Goal: Task Accomplishment & Management: Manage account settings

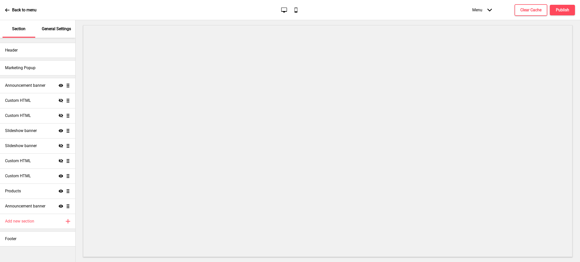
click at [52, 28] on p "General Settings" at bounding box center [56, 29] width 29 height 6
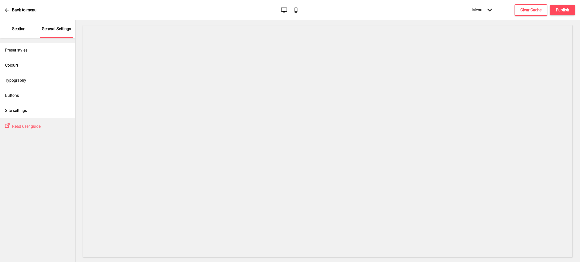
click at [9, 33] on div "Section" at bounding box center [19, 29] width 33 height 18
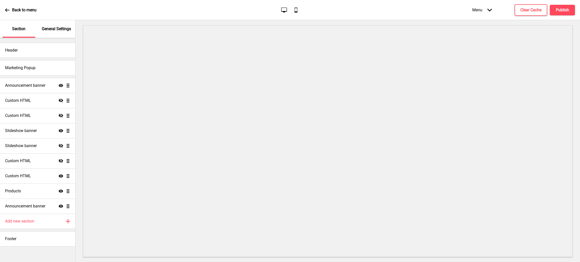
click at [57, 35] on div "General Settings" at bounding box center [56, 29] width 33 height 18
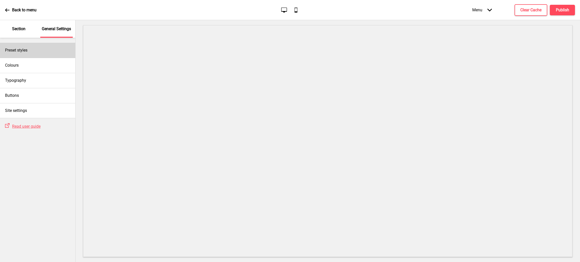
click at [43, 46] on div "Preset styles" at bounding box center [37, 50] width 75 height 15
select select "Custom"
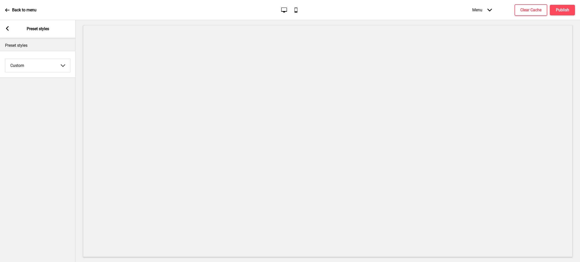
click at [7, 26] on rect at bounding box center [7, 28] width 5 height 5
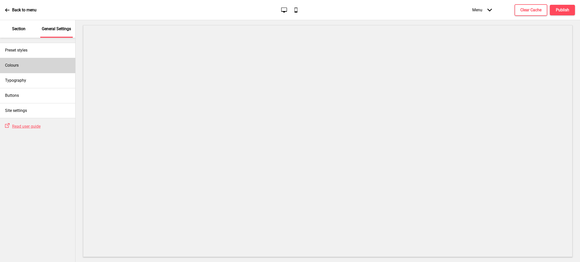
click at [39, 59] on div "Colours" at bounding box center [37, 65] width 75 height 15
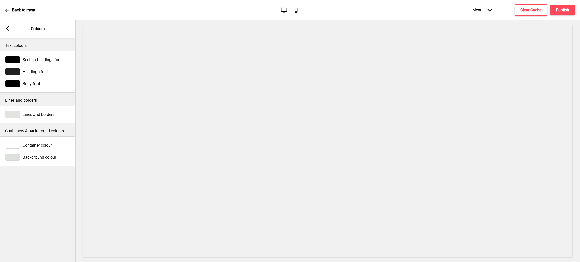
click at [5, 28] on rect at bounding box center [7, 28] width 5 height 5
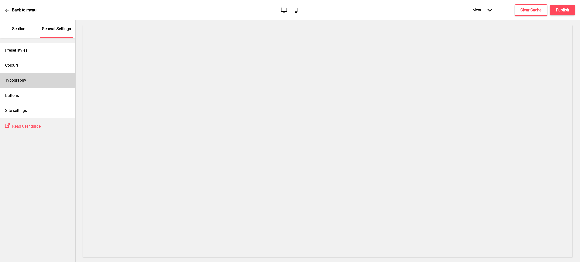
click at [42, 78] on div "Typography" at bounding box center [37, 80] width 75 height 15
select select "Roboto"
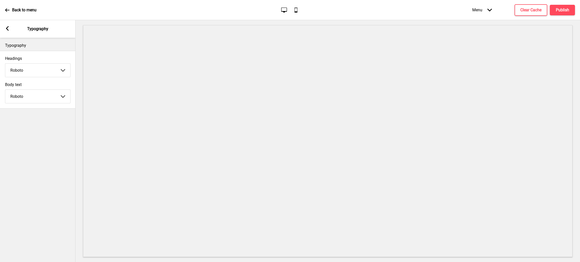
click at [6, 29] on rect at bounding box center [7, 28] width 5 height 5
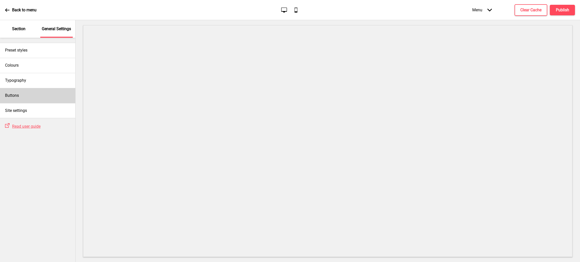
click at [37, 94] on div "Buttons" at bounding box center [37, 95] width 75 height 15
select select "square"
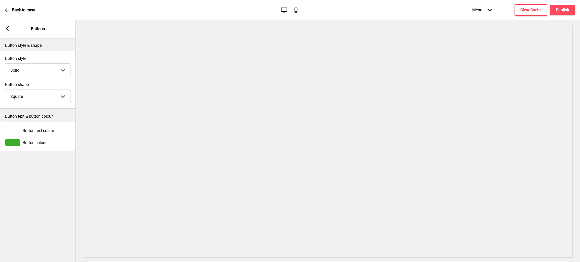
click at [8, 28] on g at bounding box center [7, 28] width 5 height 5
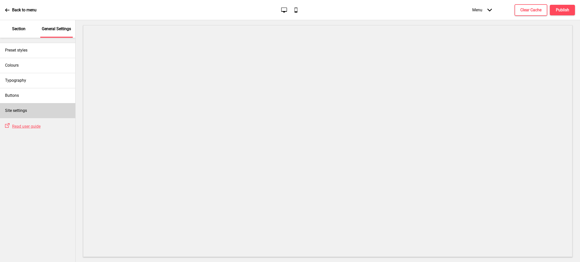
click at [42, 112] on div "Site settings" at bounding box center [37, 110] width 75 height 15
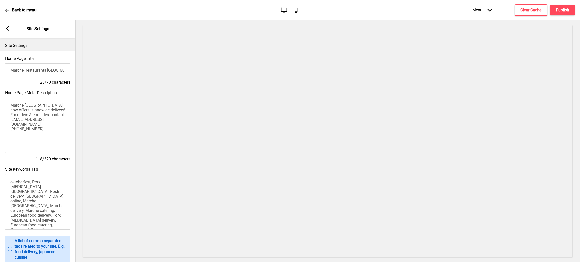
click at [6, 26] on rect at bounding box center [7, 28] width 5 height 5
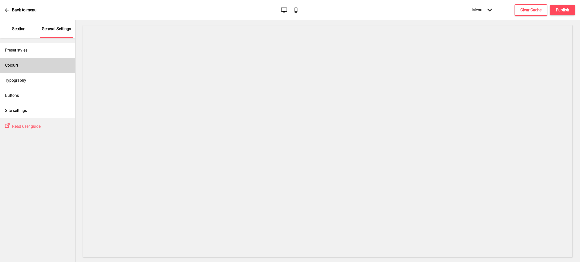
click at [31, 63] on div "Colours" at bounding box center [37, 65] width 75 height 15
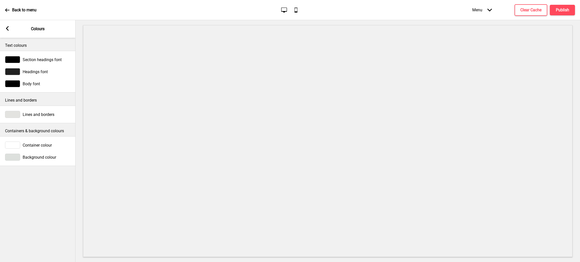
click at [43, 58] on span "Section headings font" at bounding box center [42, 59] width 39 height 5
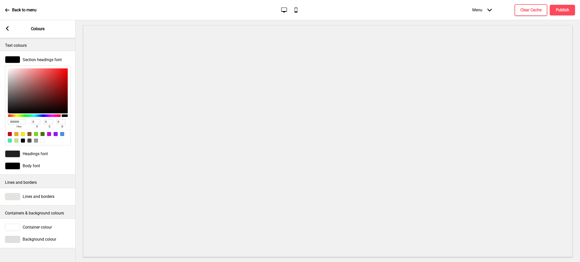
click at [45, 153] on span "Headings font" at bounding box center [35, 154] width 25 height 5
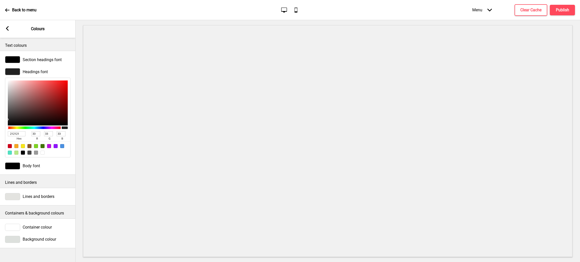
drag, startPoint x: 24, startPoint y: 132, endPoint x: 0, endPoint y: 133, distance: 23.9
click at [0, 133] on div "Headings font 212121 hex 33 r 33 g 33 b 100 a" at bounding box center [38, 113] width 76 height 94
click at [41, 164] on div "Body font" at bounding box center [37, 166] width 65 height 7
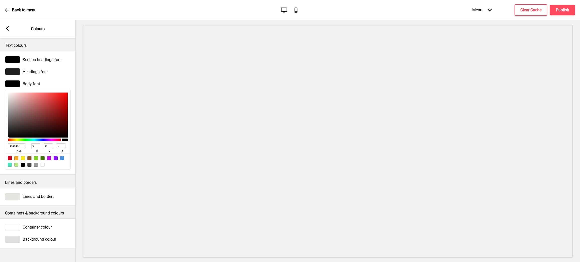
drag, startPoint x: 19, startPoint y: 145, endPoint x: 0, endPoint y: 145, distance: 18.9
click at [0, 145] on div "Body font 000000 hex 0 r 0 g 0 b 100 a" at bounding box center [38, 125] width 76 height 94
click at [41, 202] on div "Lines and borders" at bounding box center [38, 197] width 76 height 12
click at [42, 198] on span "Lines and borders" at bounding box center [39, 196] width 32 height 5
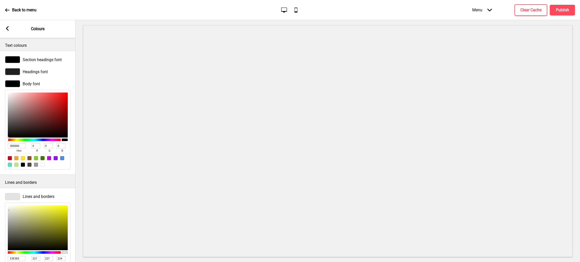
scroll to position [80, 0]
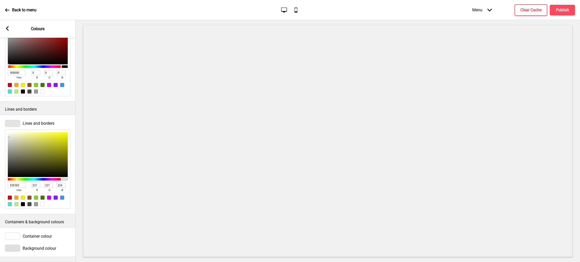
click at [21, 182] on div "E3E3E0 hex 227 r 227 g 224 b 100 a" at bounding box center [38, 187] width 60 height 11
drag, startPoint x: 22, startPoint y: 178, endPoint x: 0, endPoint y: 179, distance: 21.7
click at [0, 179] on div "Lines and borders E3E3E0 hex 227 r 227 g 224 b 100 a" at bounding box center [38, 165] width 76 height 94
click at [44, 234] on span "Container colour" at bounding box center [37, 236] width 29 height 5
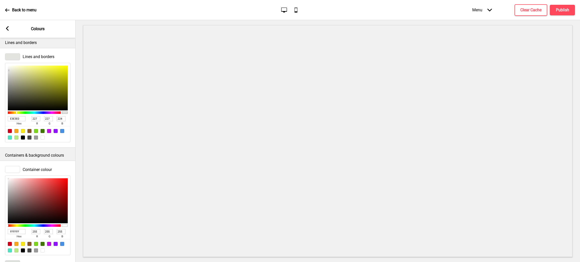
scroll to position [163, 0]
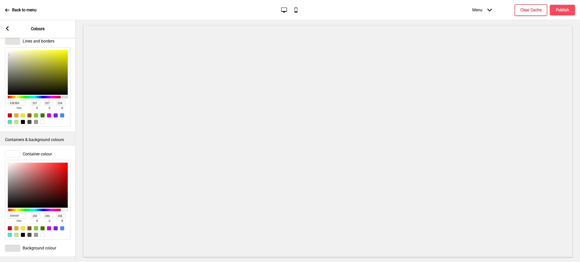
drag, startPoint x: 4, startPoint y: 208, endPoint x: 0, endPoint y: 204, distance: 5.3
click at [3, 208] on div "Container colour FFFFFF hex 255 r 255 g 255 b 100 a" at bounding box center [38, 195] width 76 height 94
click at [39, 246] on span "Background colour" at bounding box center [39, 248] width 33 height 5
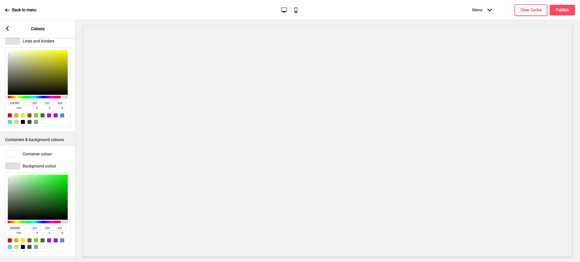
drag, startPoint x: 20, startPoint y: 220, endPoint x: 0, endPoint y: 220, distance: 20.4
click at [0, 220] on div "Background colour DDE0DD hex 221 r 224 g 221 b 100 a" at bounding box center [38, 207] width 76 height 94
click at [7, 30] on rect at bounding box center [7, 28] width 5 height 5
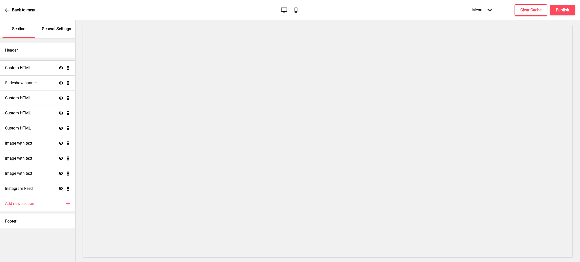
click at [70, 25] on div "General Settings" at bounding box center [56, 29] width 33 height 18
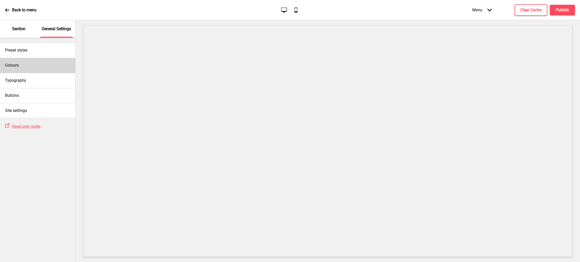
click at [49, 71] on div "Colours" at bounding box center [37, 65] width 75 height 15
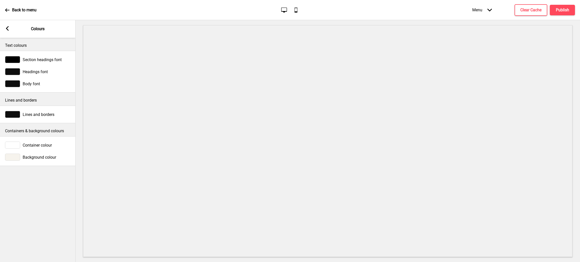
click at [42, 59] on span "Section headings font" at bounding box center [42, 59] width 39 height 5
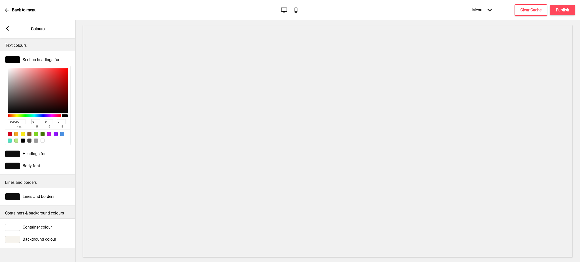
click at [46, 153] on span "Headings font" at bounding box center [35, 154] width 25 height 5
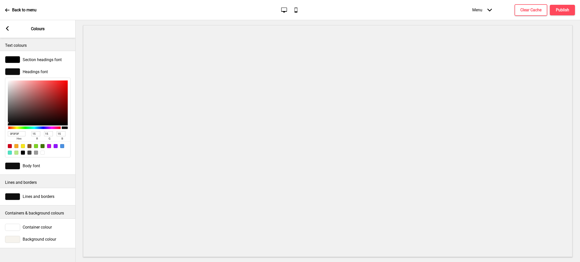
drag, startPoint x: 19, startPoint y: 132, endPoint x: 0, endPoint y: 133, distance: 19.2
click at [0, 133] on div "Headings font 0F0F0F hex 15 r 15 g 15 b 100 a" at bounding box center [38, 113] width 76 height 94
paste input "212121"
type input "212121"
type input "33"
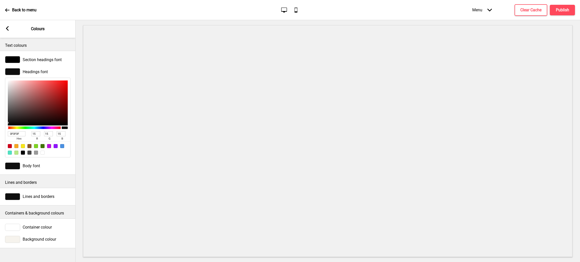
type input "33"
type input "212121"
click at [54, 166] on div "Body font" at bounding box center [37, 166] width 65 height 7
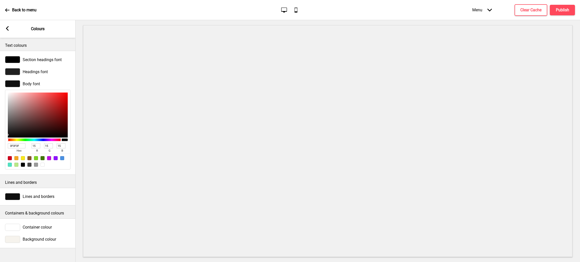
drag, startPoint x: 25, startPoint y: 144, endPoint x: 0, endPoint y: 145, distance: 24.7
click at [0, 145] on div "Body font 0F0F0F hex 15 r 15 g 15 b 100 a" at bounding box center [38, 125] width 76 height 94
paste input "00000"
type input "000000"
type input "0"
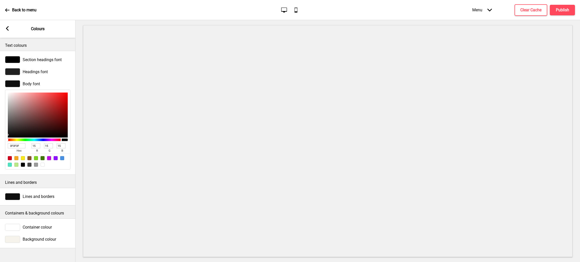
type input "0"
type input "000000"
click at [30, 197] on span "Lines and borders" at bounding box center [39, 196] width 32 height 5
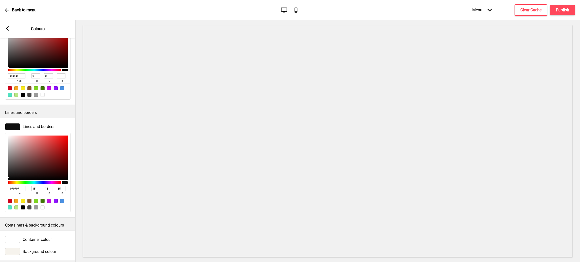
scroll to position [80, 0]
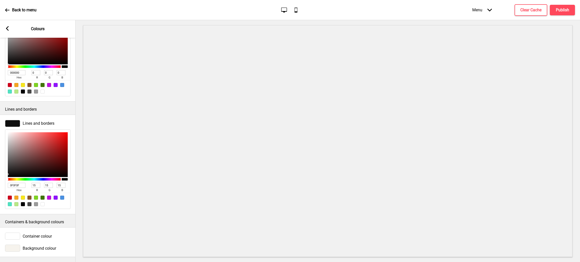
drag, startPoint x: 23, startPoint y: 179, endPoint x: 0, endPoint y: 177, distance: 23.5
click at [0, 177] on div "Lines and borders 0F0F0F hex 15 r 15 g 15 b 100 a" at bounding box center [38, 165] width 76 height 94
paste input "E3E3E0"
type input "E3E3E0"
type input "227"
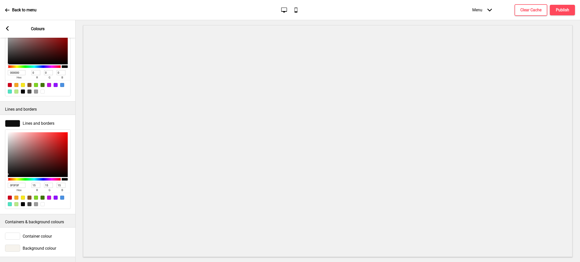
type input "227"
type input "224"
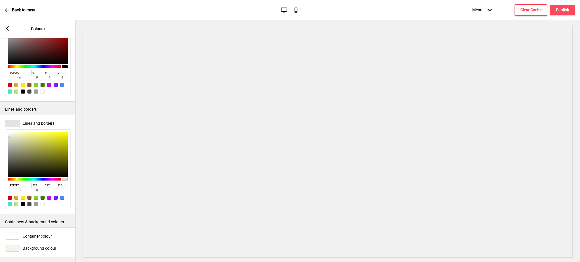
type input "E3E3E0"
click at [34, 234] on span "Container colour" at bounding box center [37, 236] width 29 height 5
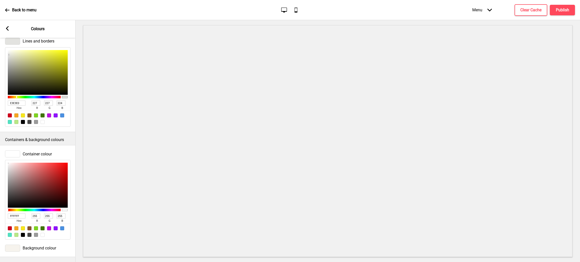
scroll to position [163, 0]
drag, startPoint x: 22, startPoint y: 210, endPoint x: 0, endPoint y: 201, distance: 23.7
click at [0, 204] on div "Container colour FFFFFF hex 255 r 255 g 255 b 100 a" at bounding box center [38, 195] width 76 height 94
click at [24, 246] on span "Background colour" at bounding box center [39, 248] width 33 height 5
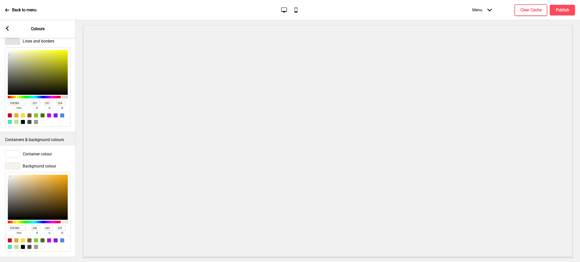
drag, startPoint x: 19, startPoint y: 223, endPoint x: 0, endPoint y: 219, distance: 19.3
click at [0, 219] on div "Background colour F6F3ED hex 246 r 243 g 237 b 100 a" at bounding box center [38, 207] width 76 height 94
paste input "DDE0D"
type input "DDE0DD"
type input "221"
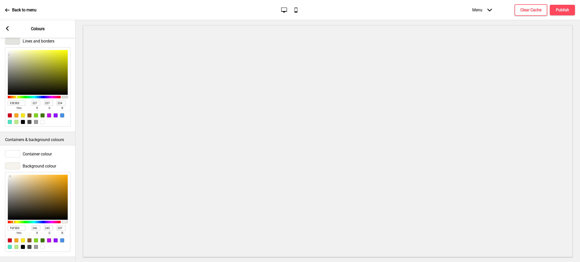
type input "224"
type input "221"
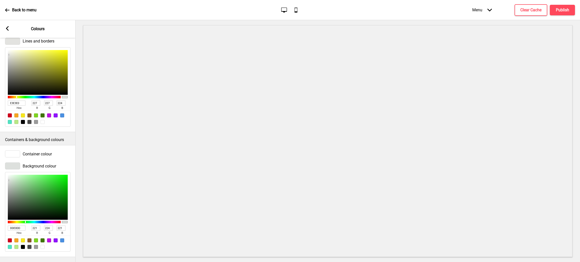
type input "223D22"
type input "34"
type input "61"
type input "34"
click at [34, 203] on div at bounding box center [38, 197] width 60 height 45
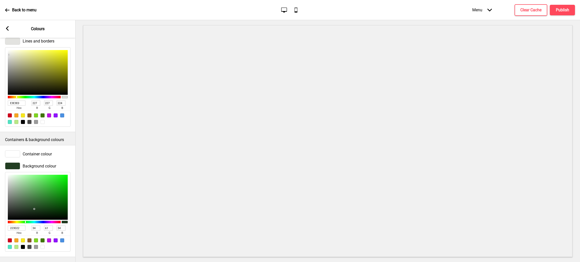
type input "375A37"
type input "55"
type input "90"
type input "55"
click at [31, 198] on div at bounding box center [38, 197] width 60 height 45
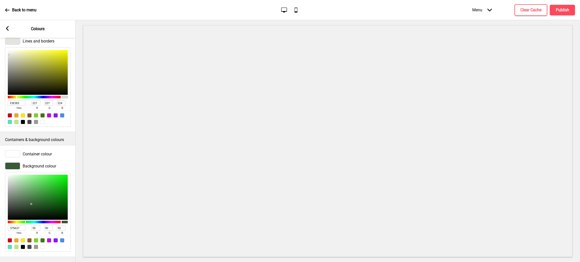
type input "508750"
type input "80"
type input "135"
type input "80"
click at [32, 190] on div at bounding box center [38, 197] width 60 height 45
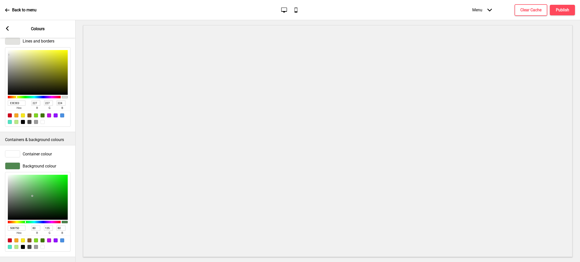
type input "6BA06B"
type input "107"
type input "160"
type input "107"
click at [27, 186] on div at bounding box center [38, 197] width 60 height 45
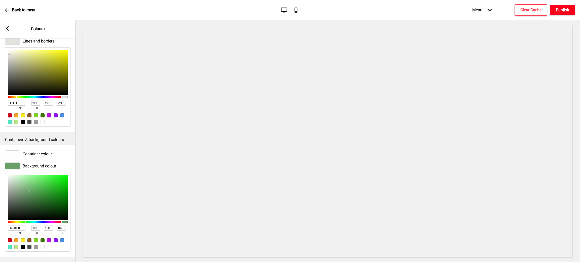
click at [564, 9] on h4 "Publish" at bounding box center [562, 10] width 13 height 6
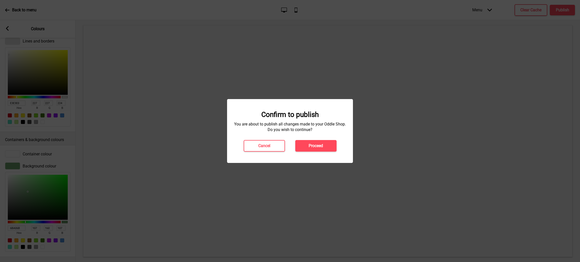
drag, startPoint x: 322, startPoint y: 146, endPoint x: 326, endPoint y: 141, distance: 6.2
click at [321, 146] on h4 "Proceed" at bounding box center [316, 146] width 14 height 6
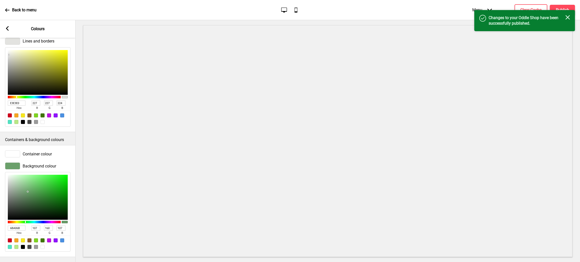
click at [568, 16] on icon "Close" at bounding box center [567, 17] width 5 height 5
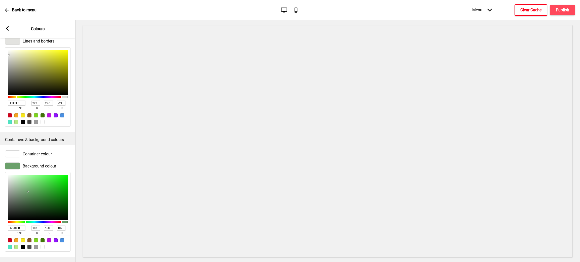
click at [536, 8] on h4 "Clear Cache" at bounding box center [530, 10] width 21 height 6
